Goal: Navigation & Orientation: Find specific page/section

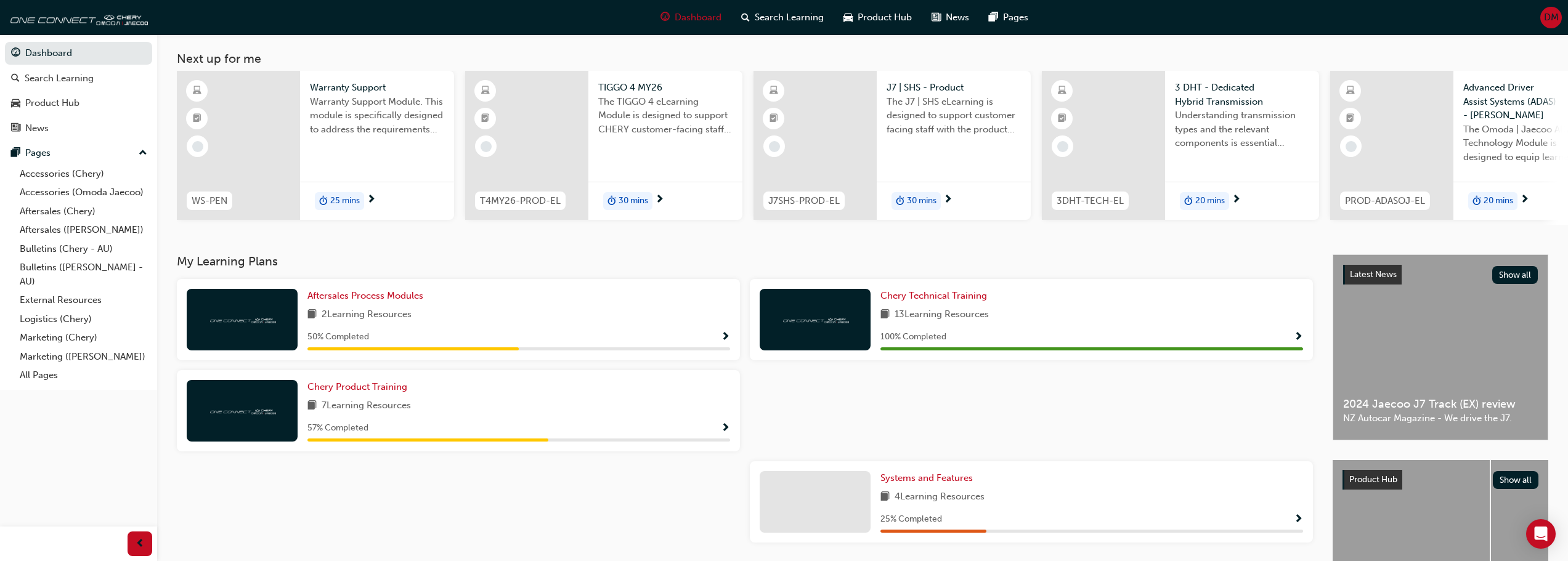
scroll to position [123, 0]
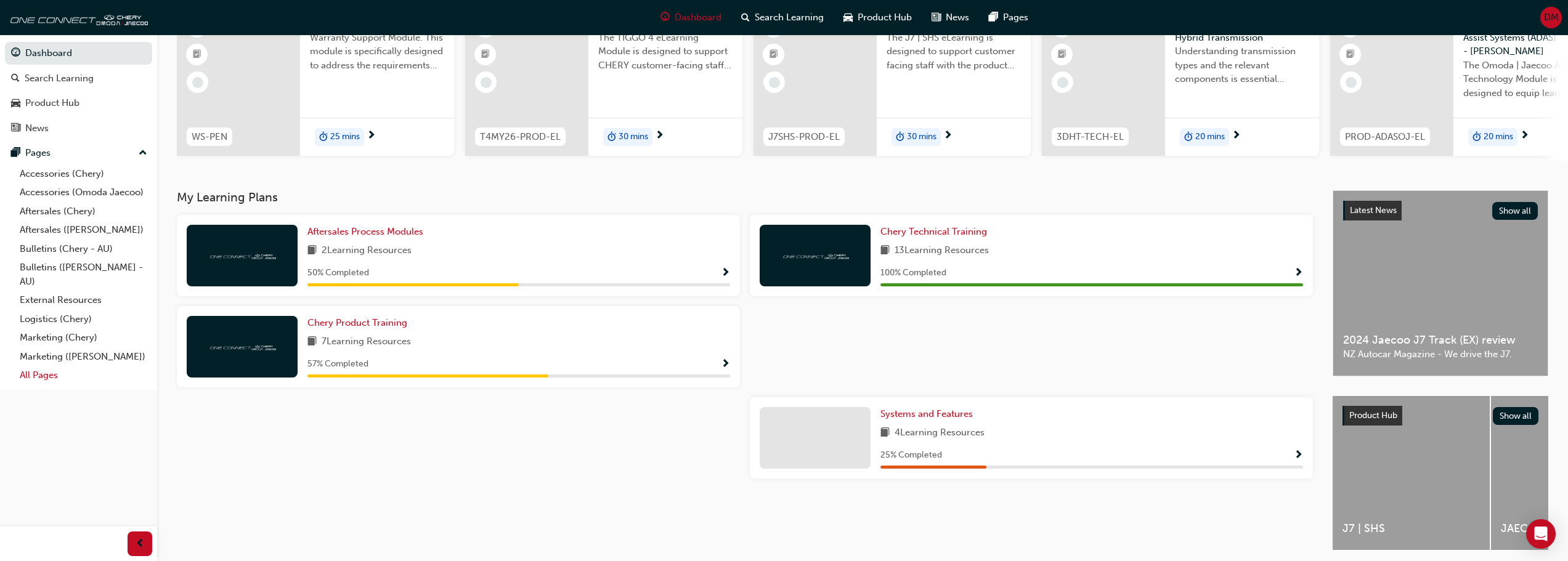
click at [44, 373] on link "All Pages" at bounding box center [83, 375] width 137 height 19
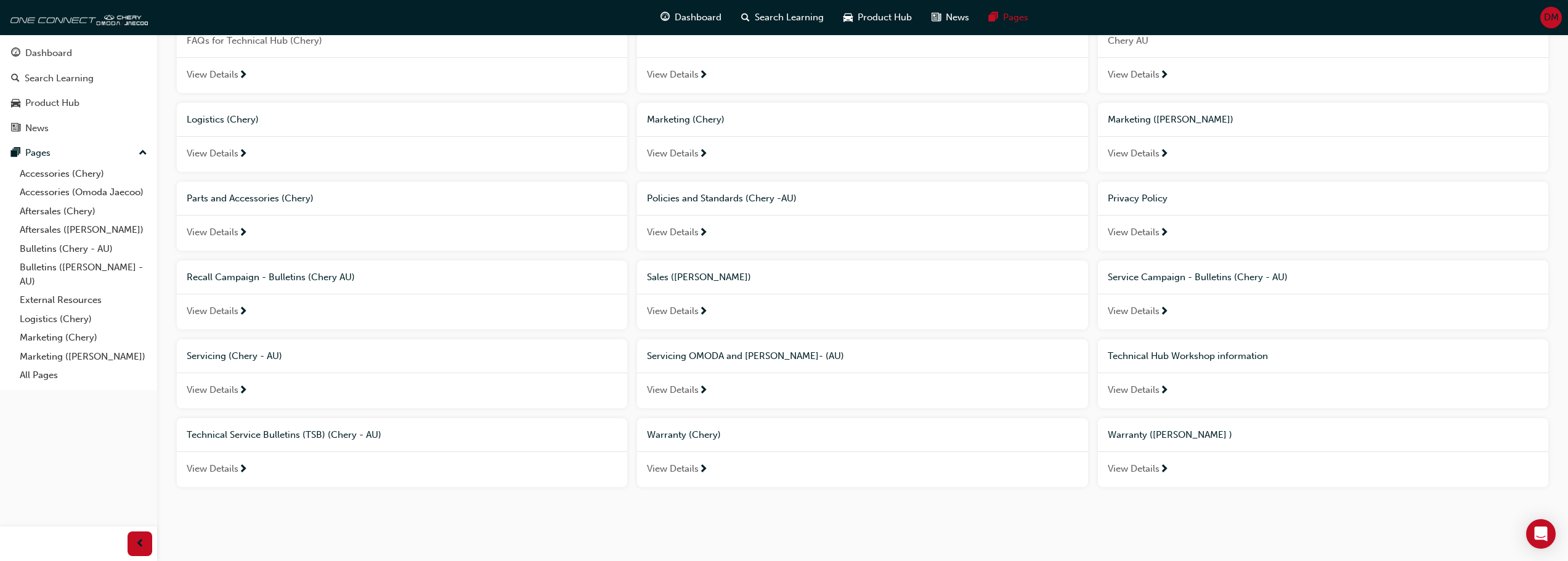
scroll to position [383, 0]
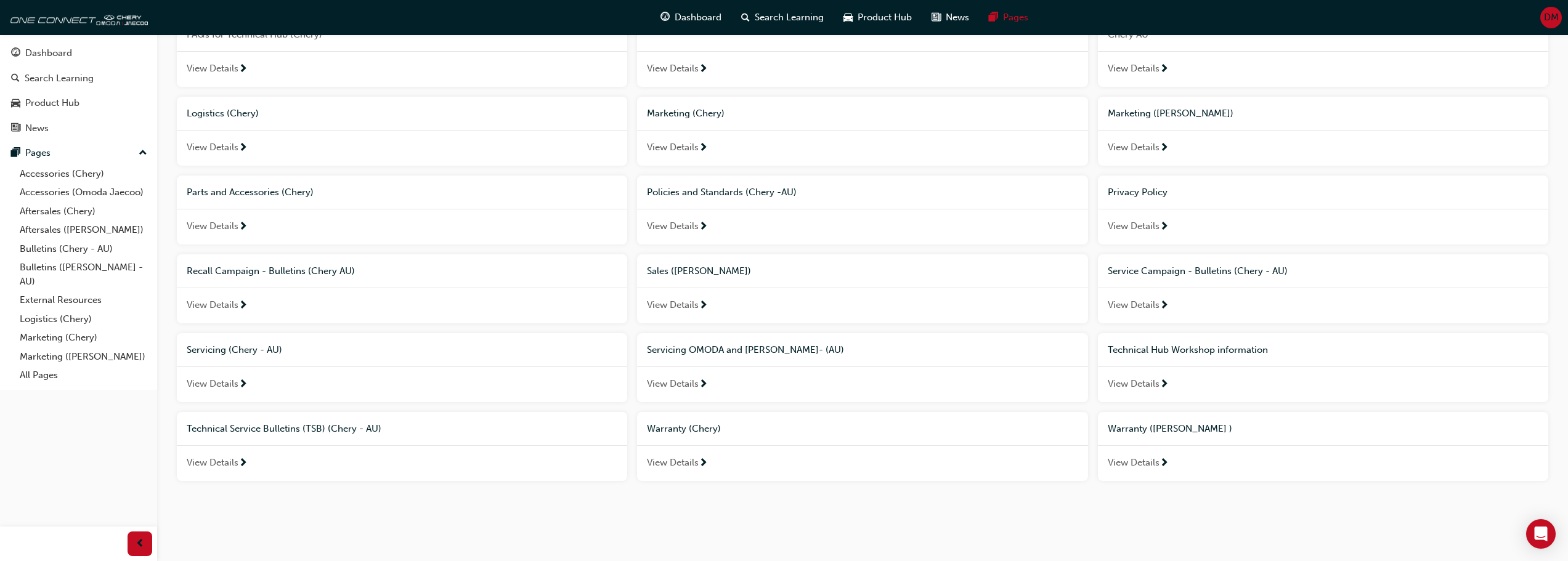
click at [1138, 384] on span "View Details" at bounding box center [1133, 384] width 51 height 14
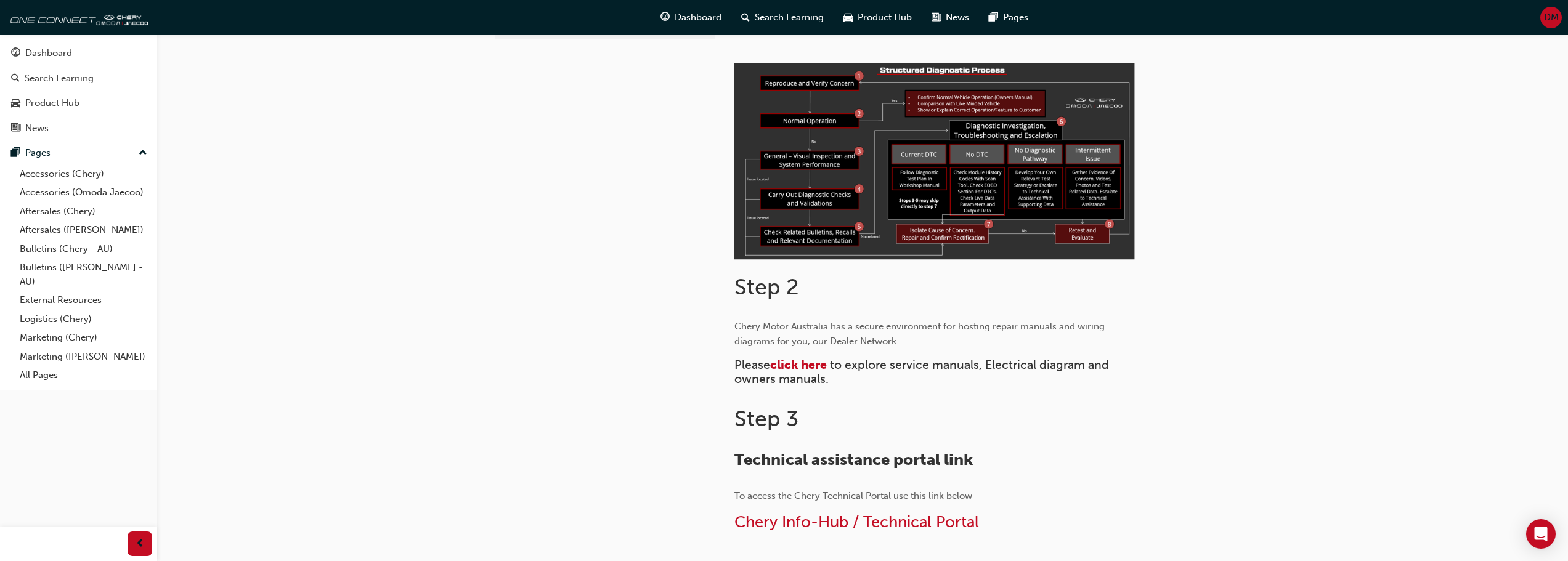
scroll to position [492, 0]
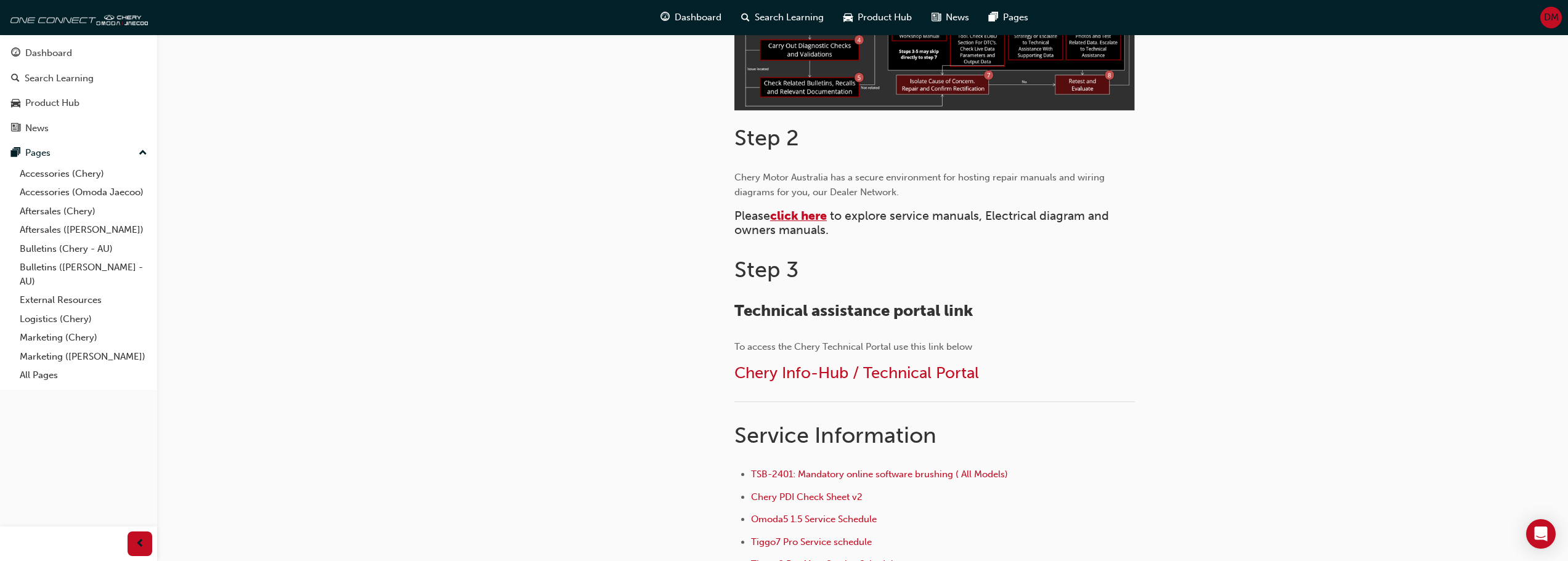
click at [797, 214] on span "click here" at bounding box center [799, 216] width 57 height 14
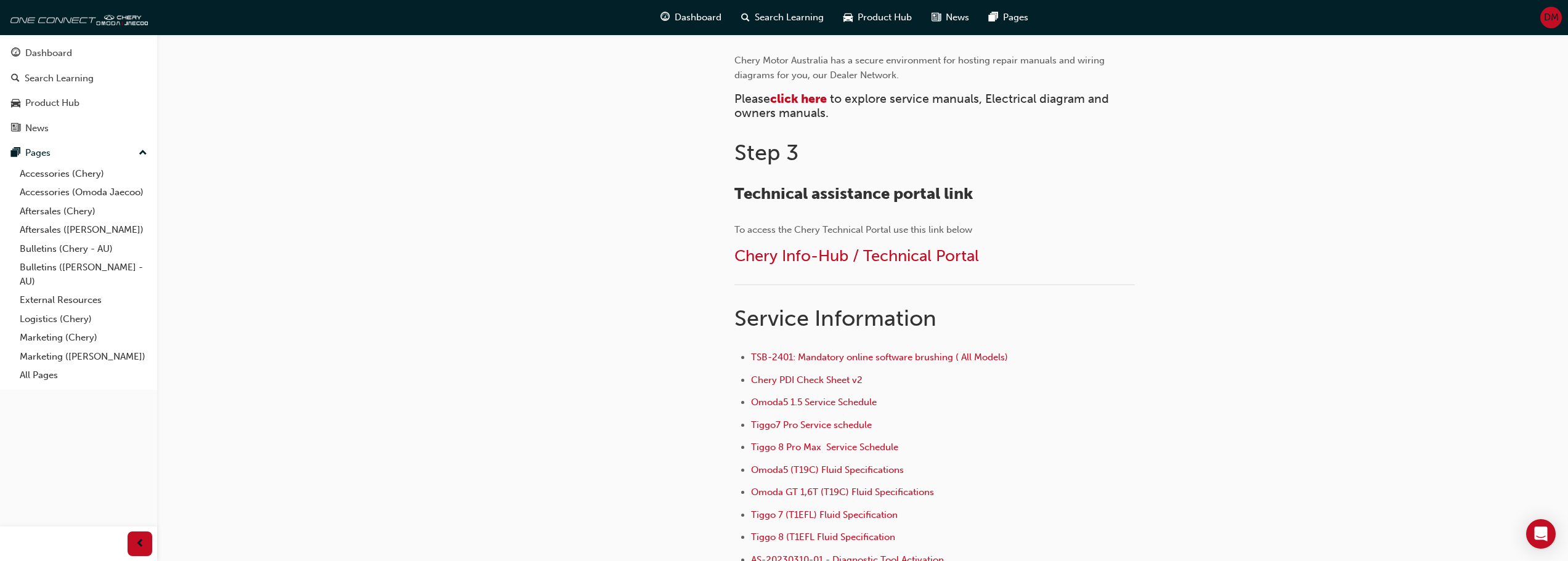
scroll to position [616, 0]
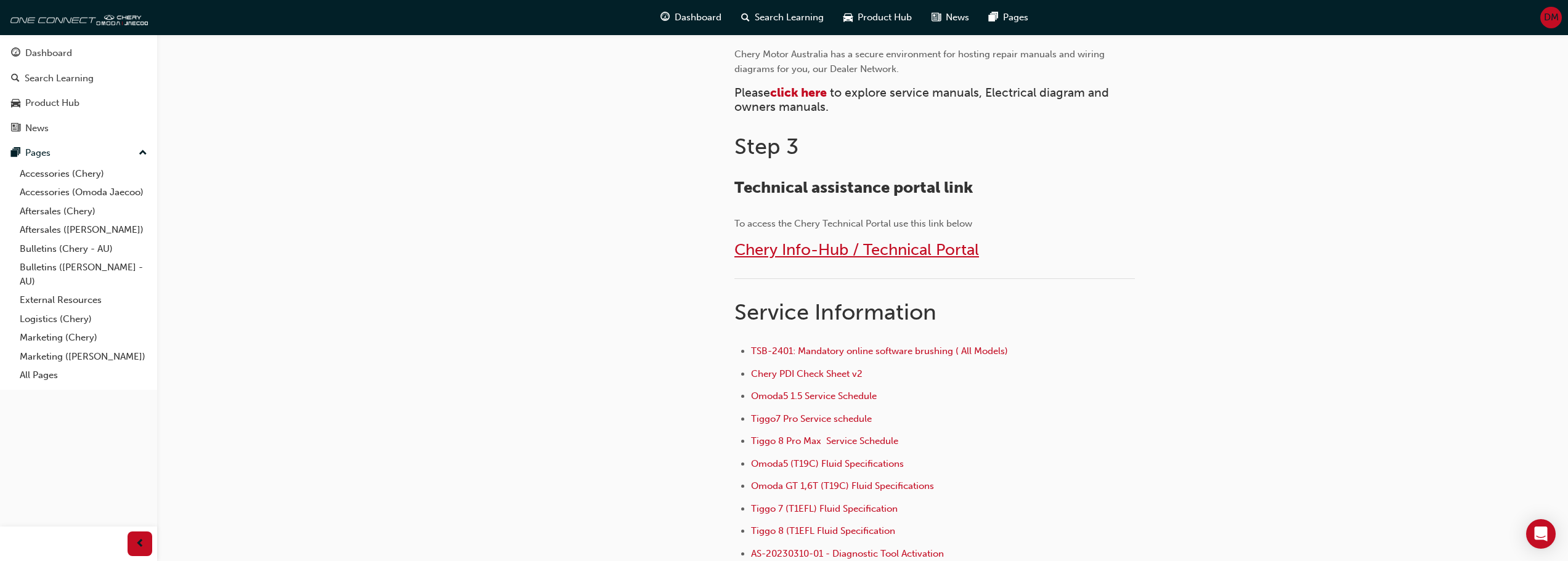
click at [837, 249] on span "Chery Info-Hub / Technical Portal" at bounding box center [857, 249] width 245 height 19
